Goal: Communication & Community: Answer question/provide support

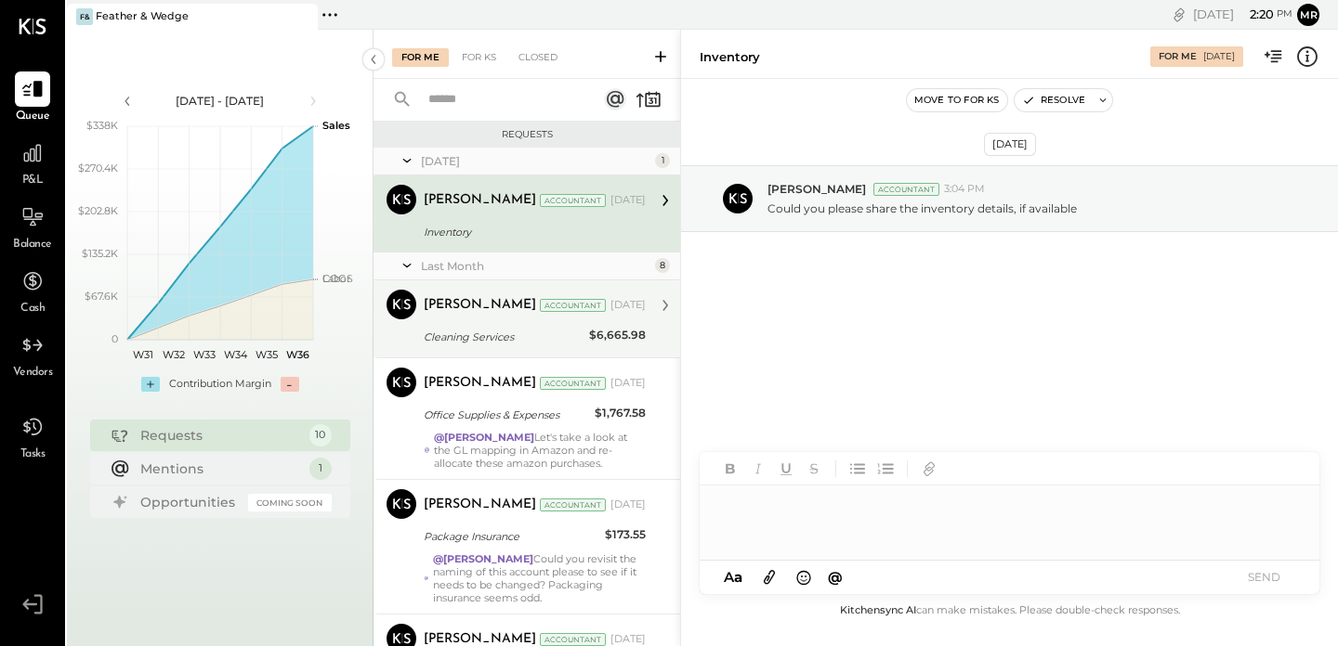
click at [540, 310] on div "Accountant" at bounding box center [573, 305] width 66 height 13
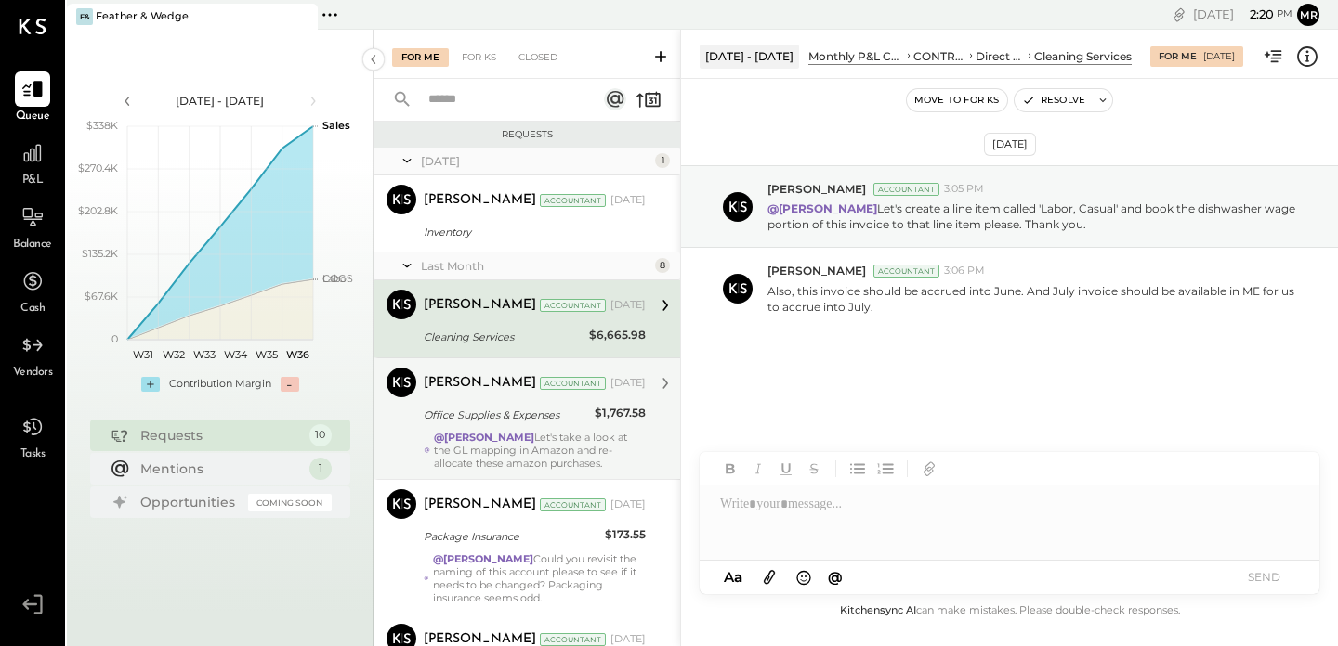
click at [492, 394] on div "[PERSON_NAME] Accountant [DATE]" at bounding box center [535, 384] width 222 height 26
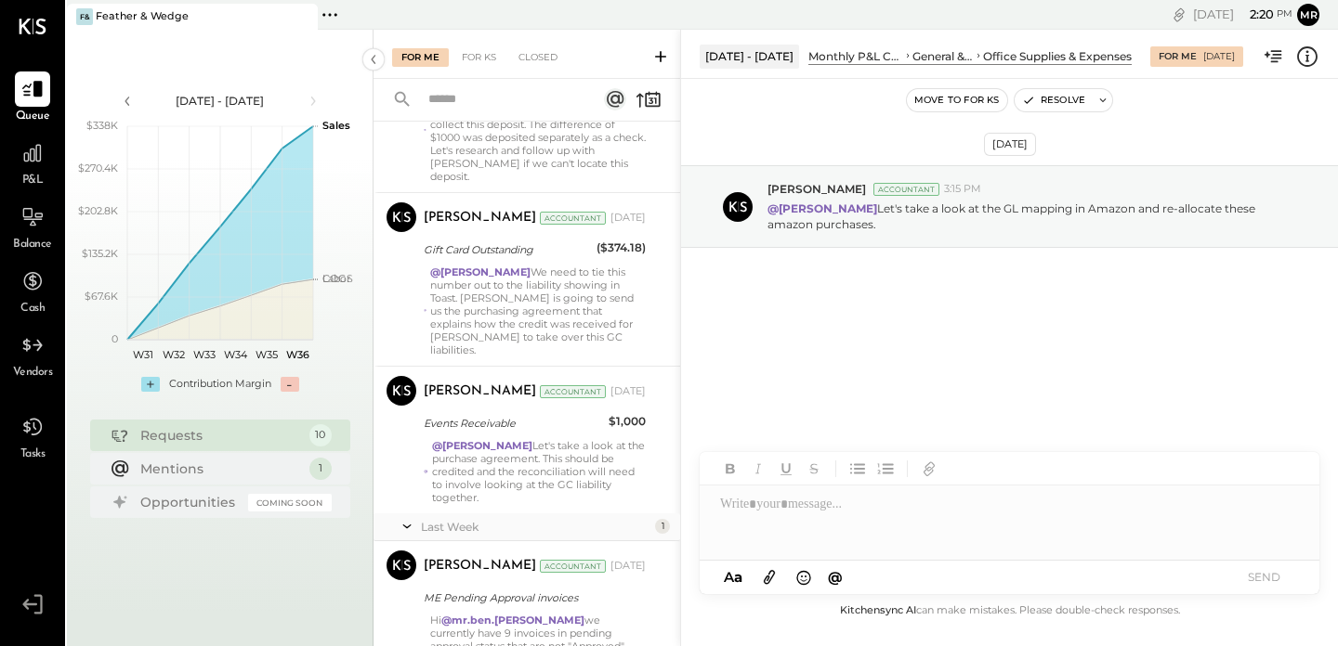
scroll to position [984, 0]
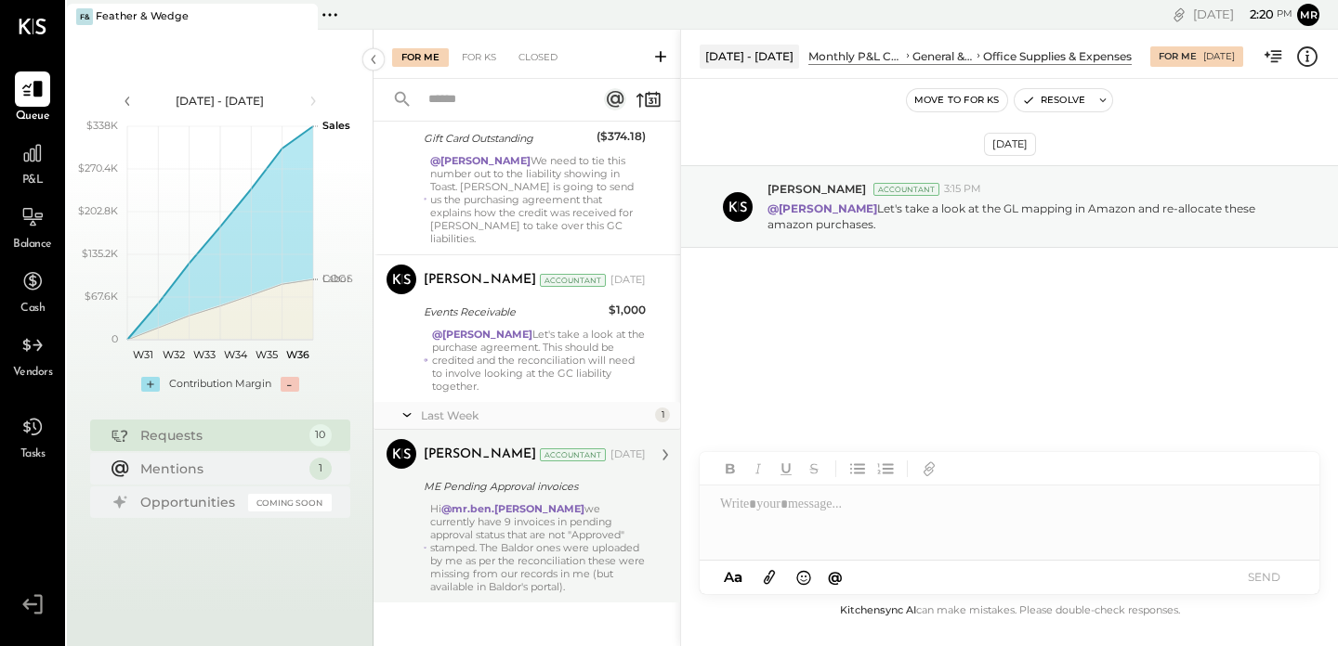
click at [499, 520] on div "Hi @mr.ben.[PERSON_NAME] we currently have 9 invoices in pending approval statu…" at bounding box center [537, 547] width 215 height 91
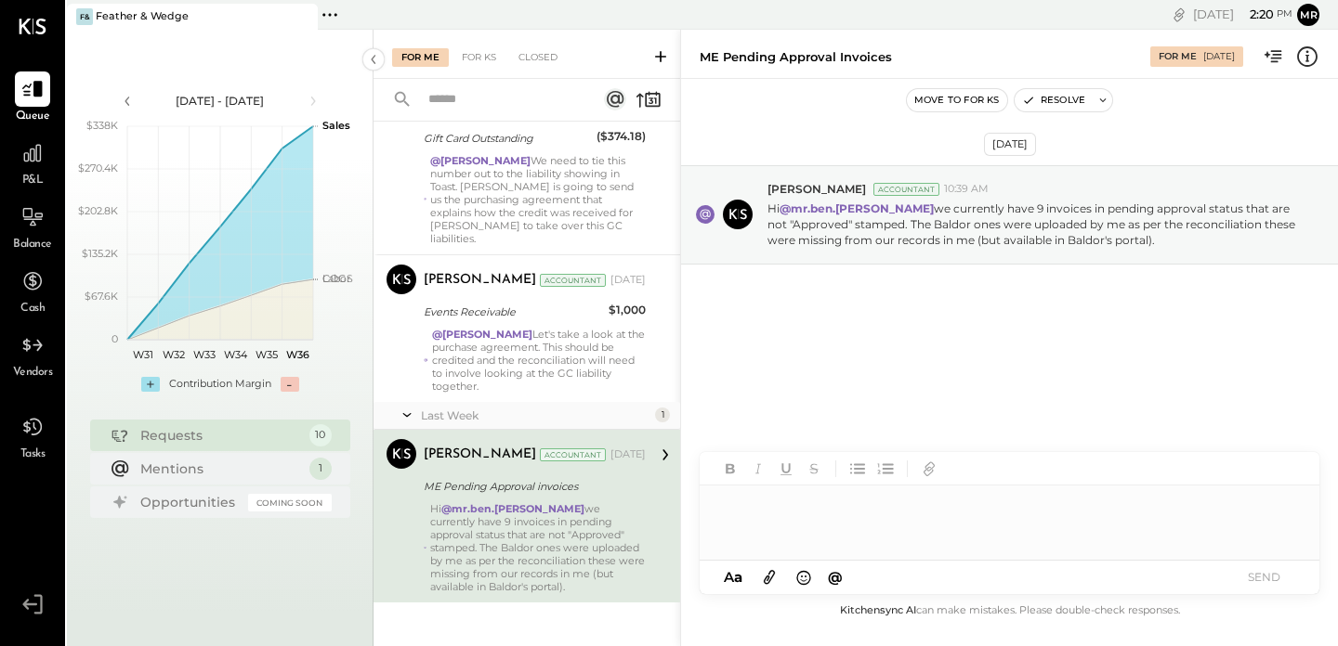
click at [840, 514] on div at bounding box center [1009, 523] width 620 height 74
click at [1251, 567] on button "SEND" at bounding box center [1263, 577] width 74 height 25
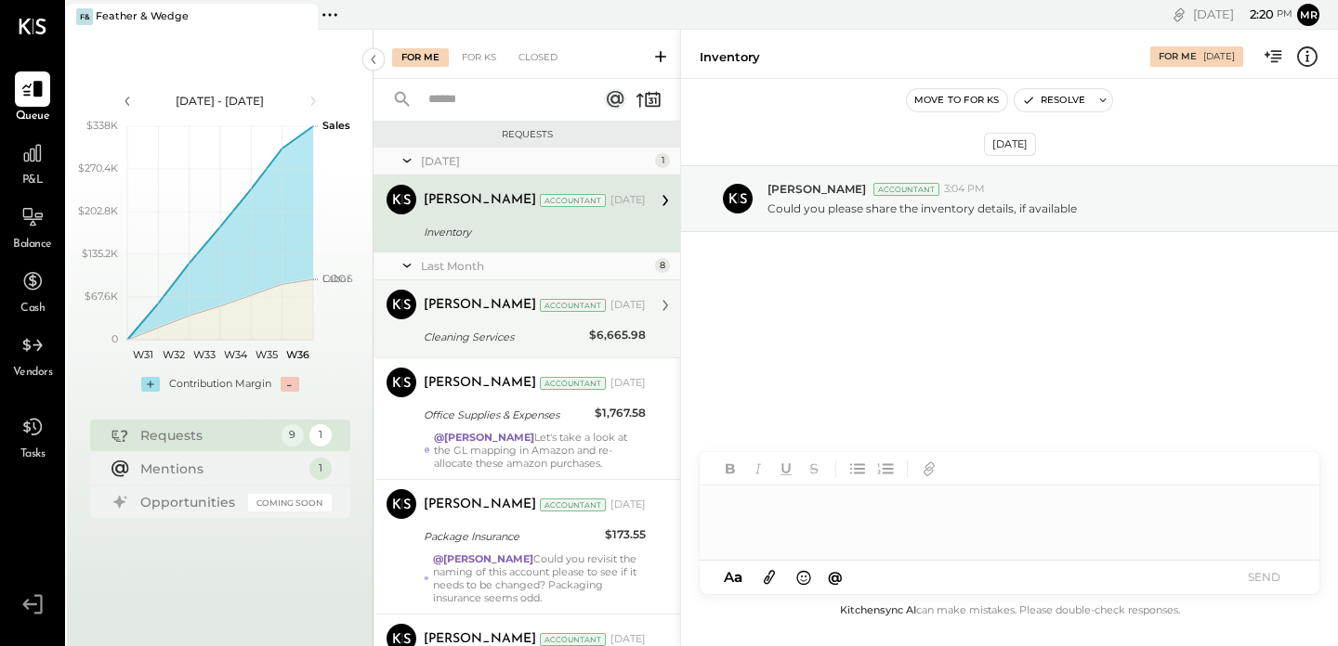
click at [567, 323] on div "[PERSON_NAME] Accountant [DATE] Cleaning Services $6,665.98 Also, this invoice …" at bounding box center [535, 319] width 222 height 59
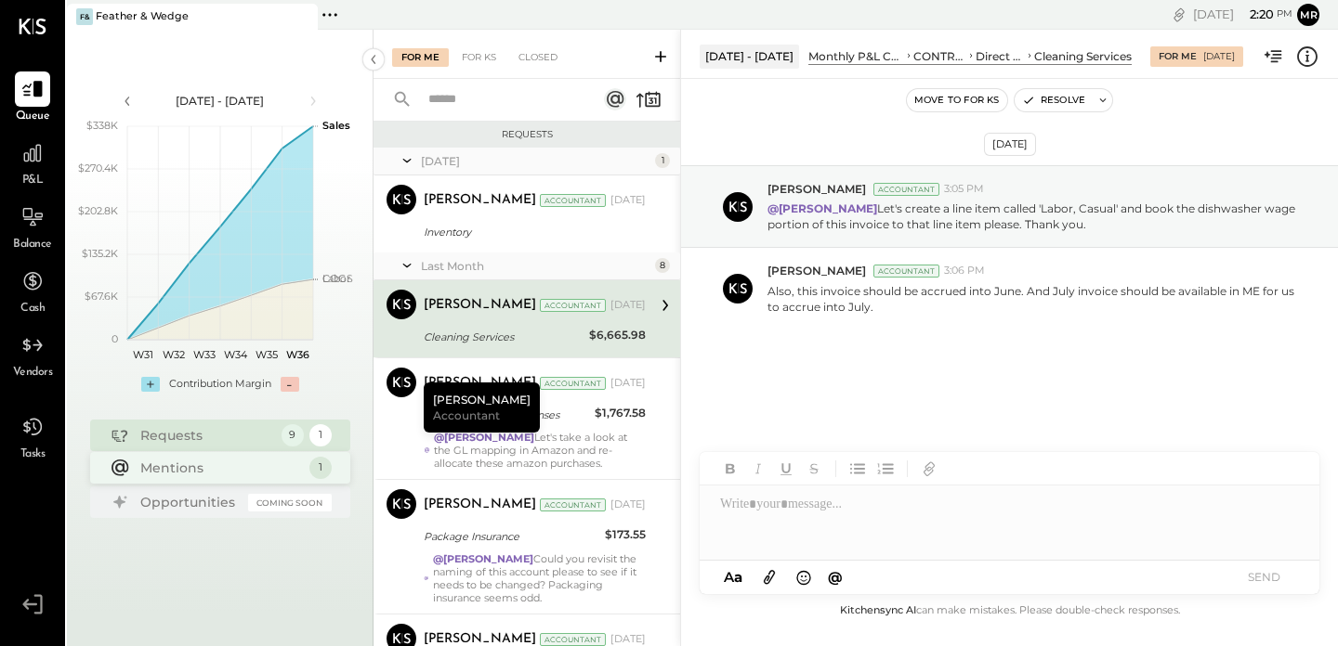
click at [228, 468] on div "Mentions" at bounding box center [220, 468] width 160 height 19
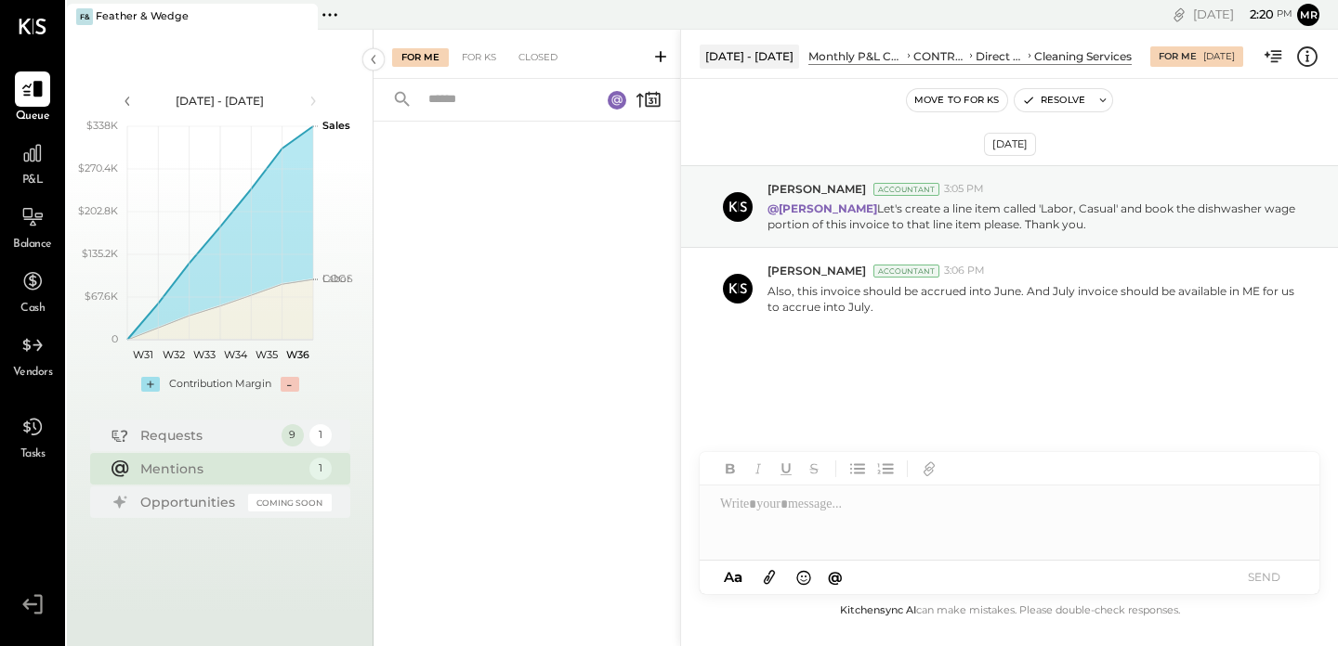
click at [616, 98] on icon at bounding box center [616, 100] width 10 height 10
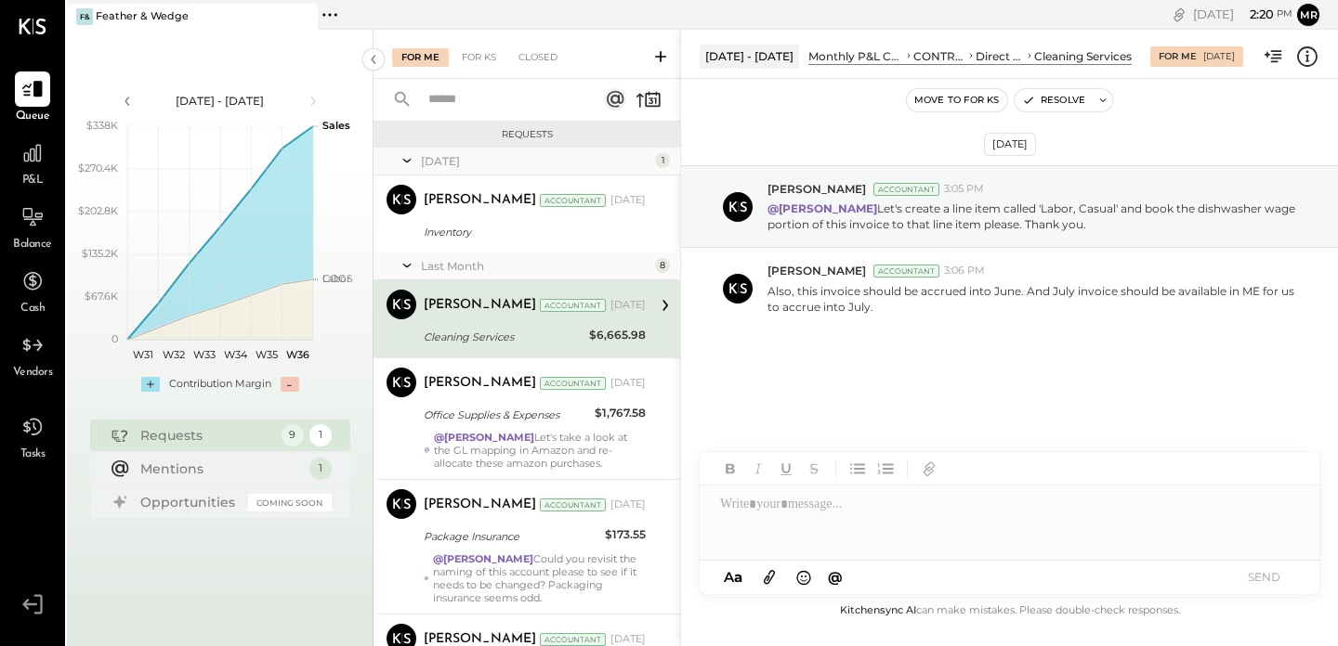
click at [615, 99] on rect at bounding box center [615, 99] width 22 height 22
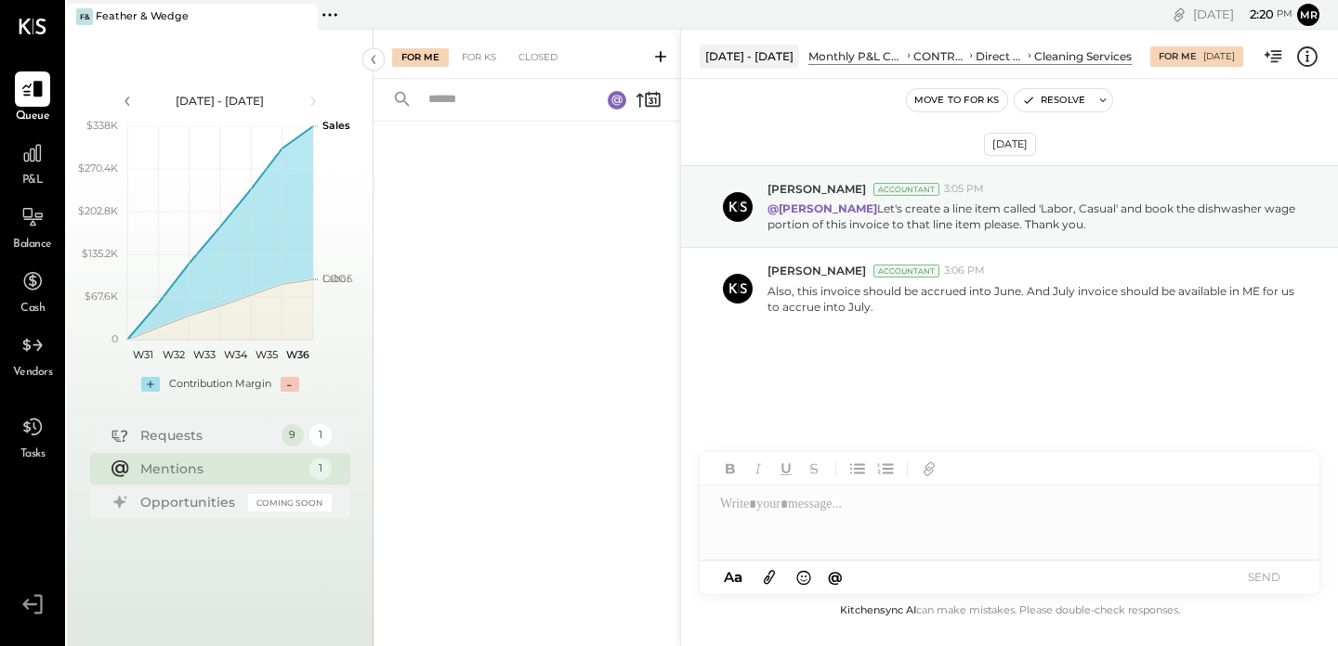
click at [615, 99] on rect at bounding box center [616, 100] width 19 height 19
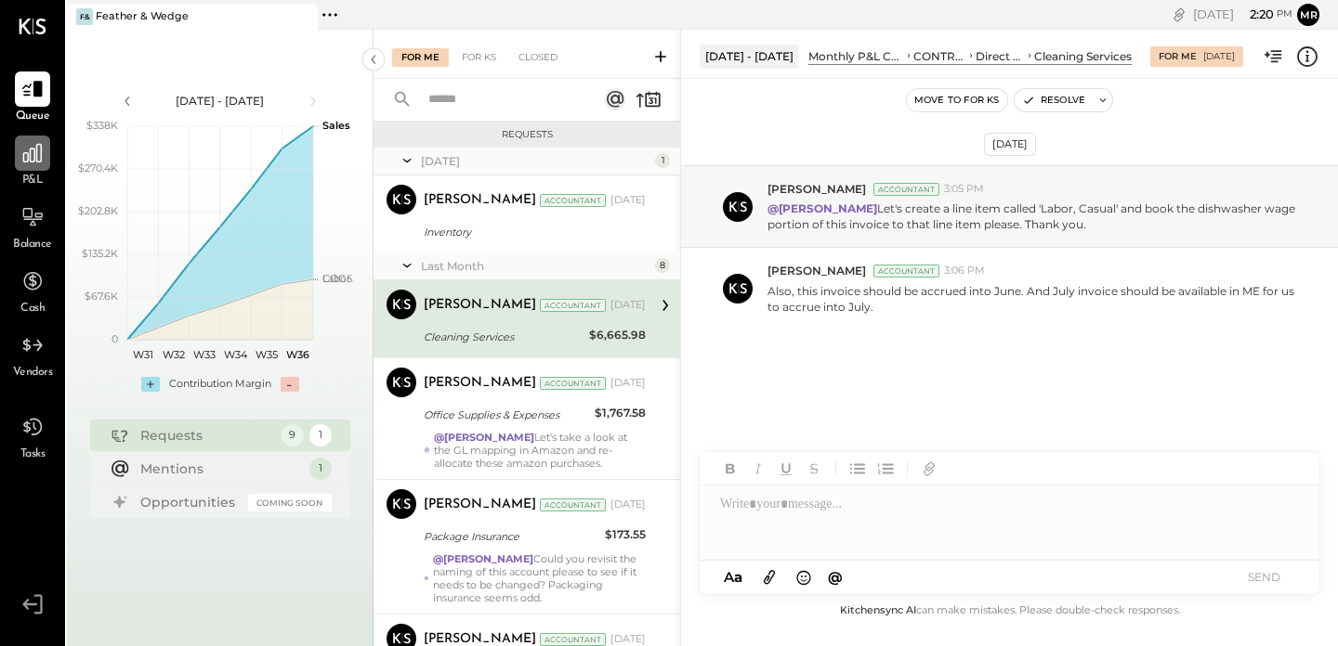
click at [37, 159] on icon at bounding box center [32, 153] width 24 height 24
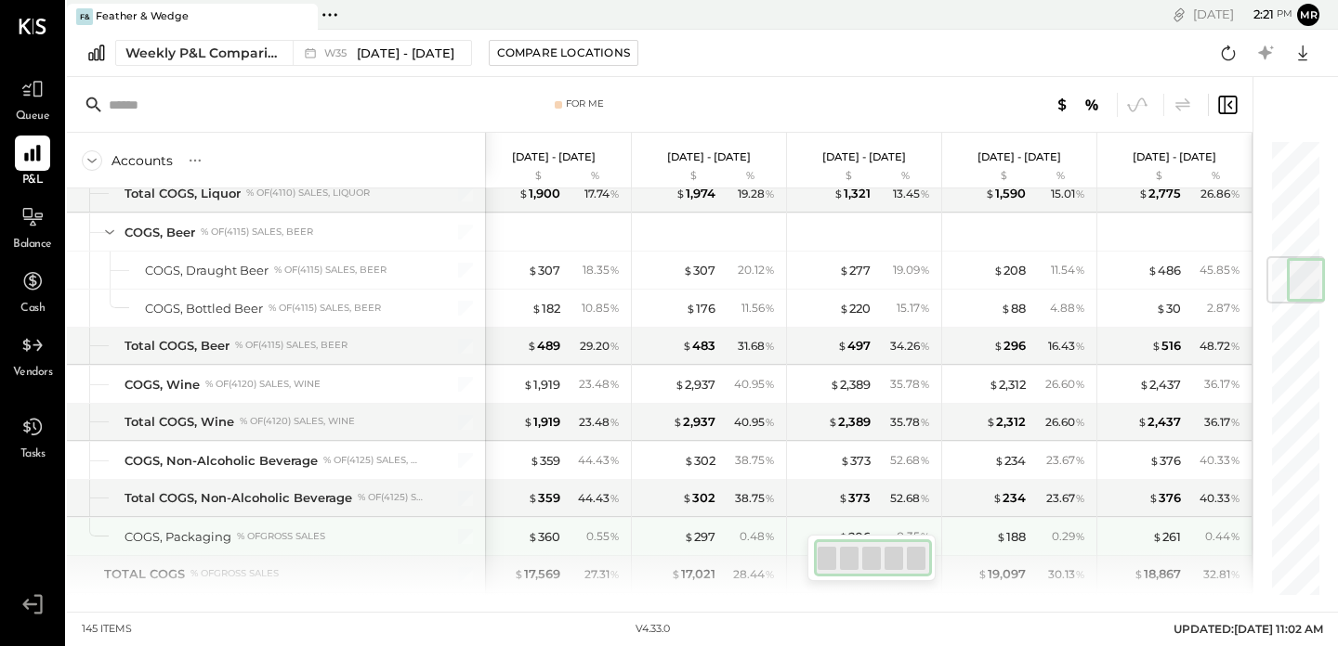
scroll to position [1011, 0]
